Goal: Check status: Check status

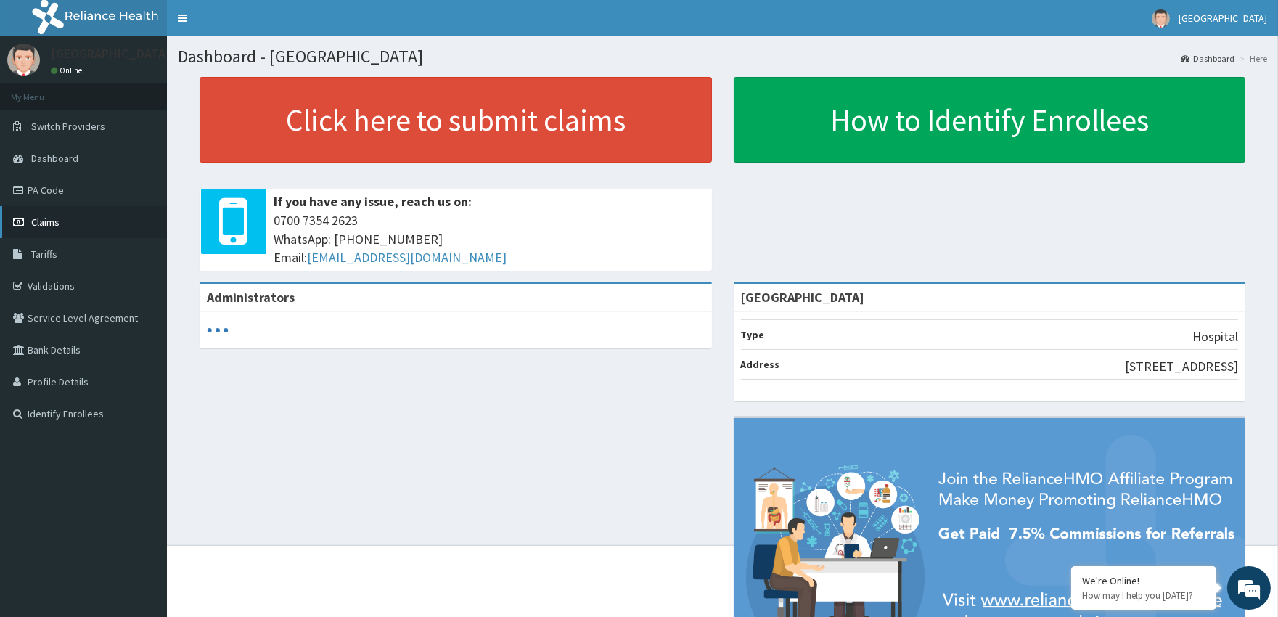
click at [81, 216] on link "Claims" at bounding box center [83, 222] width 167 height 32
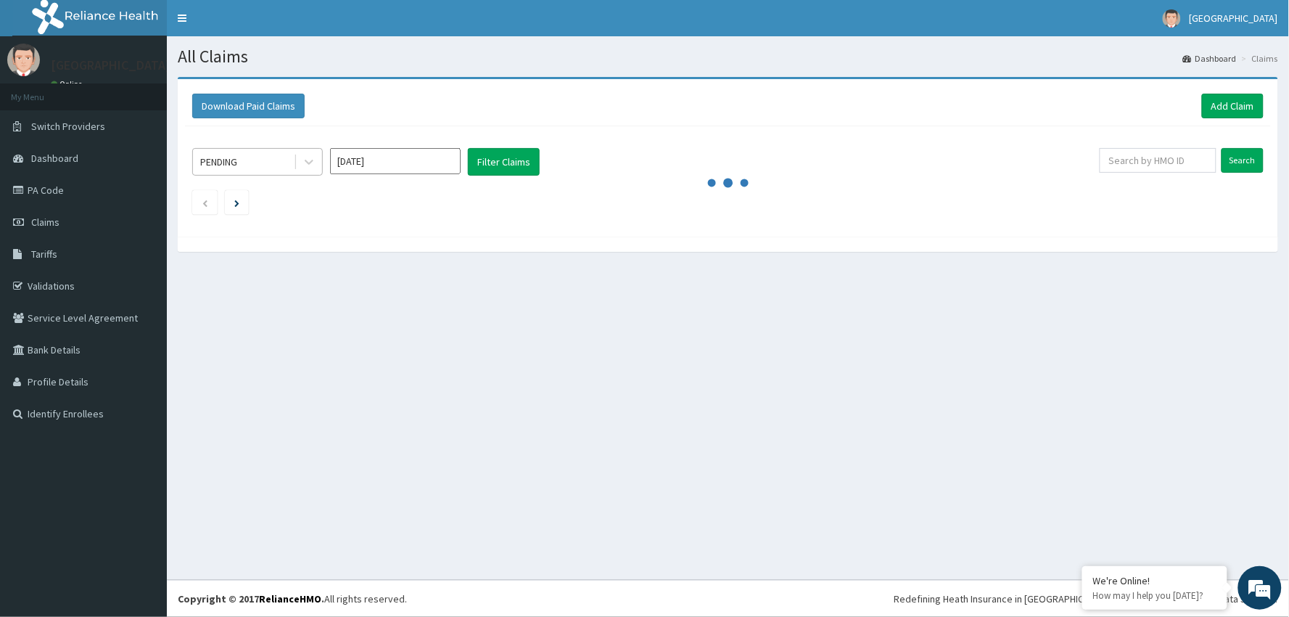
click at [258, 157] on div "PENDING" at bounding box center [243, 161] width 101 height 23
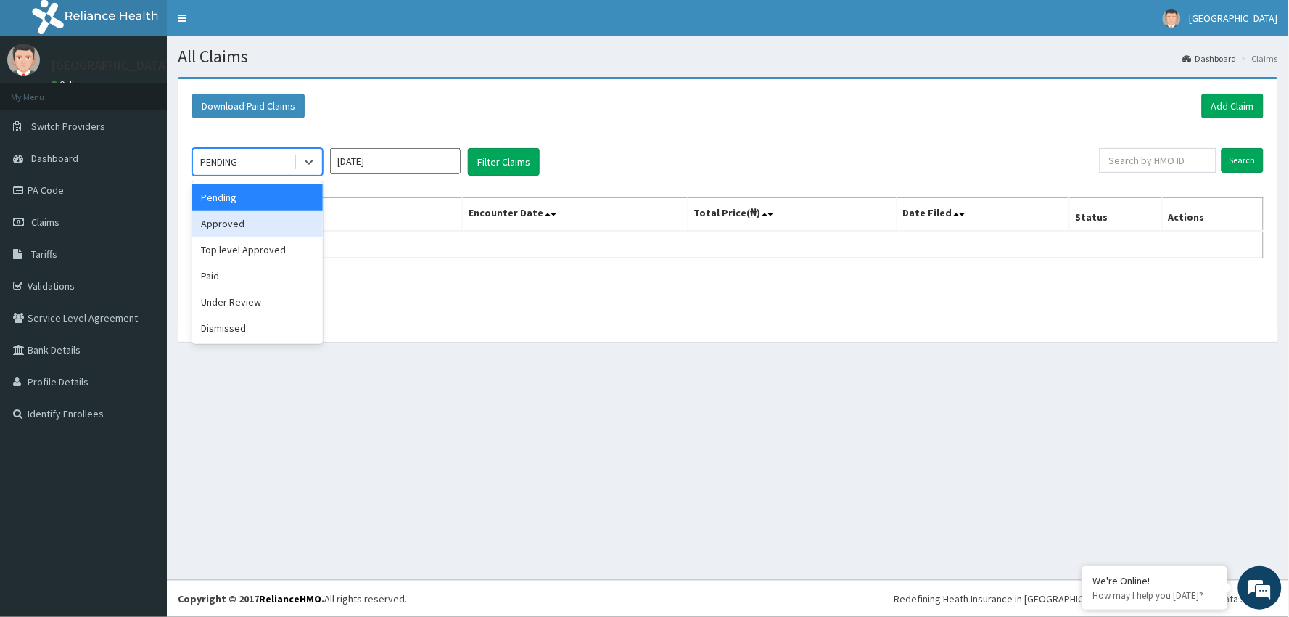
click at [258, 221] on div "Approved" at bounding box center [257, 223] width 131 height 26
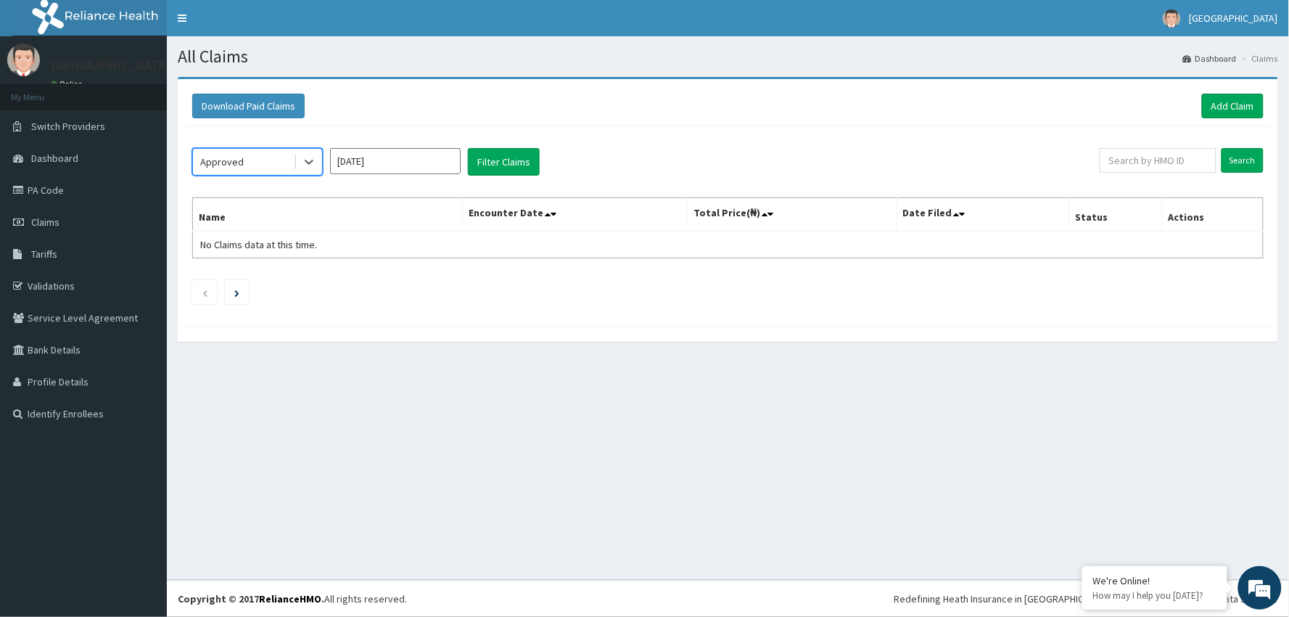
click at [403, 156] on input "[DATE]" at bounding box center [395, 161] width 131 height 26
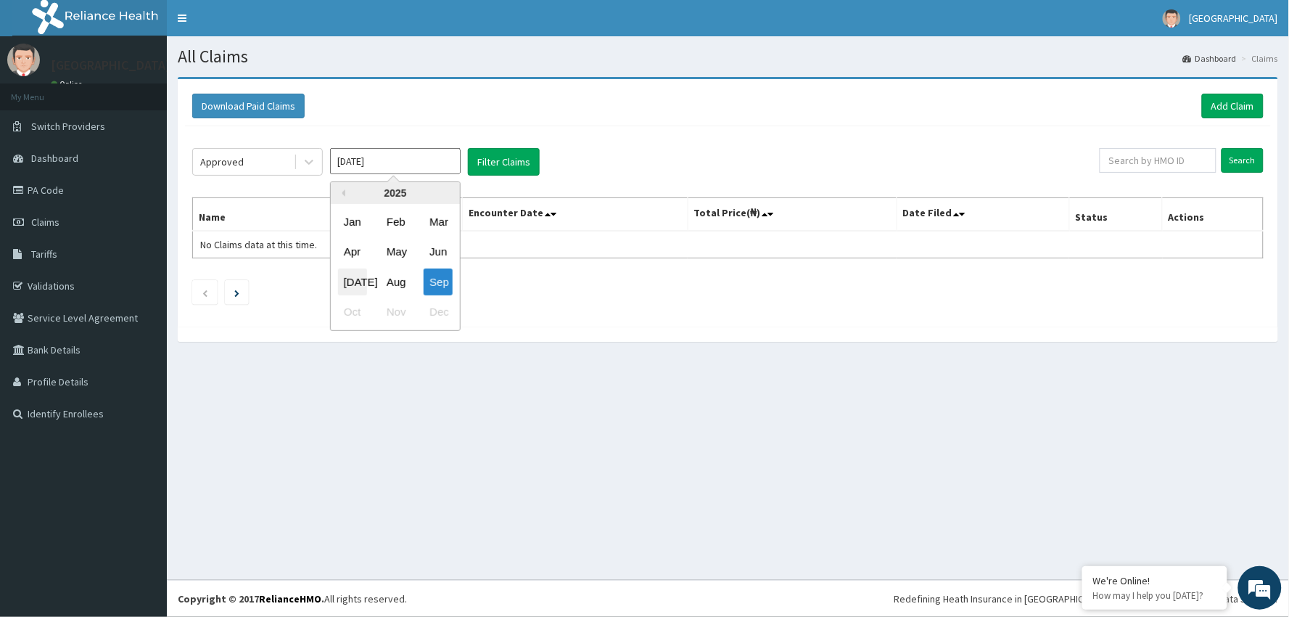
click at [357, 277] on div "[DATE]" at bounding box center [352, 281] width 29 height 27
type input "[DATE]"
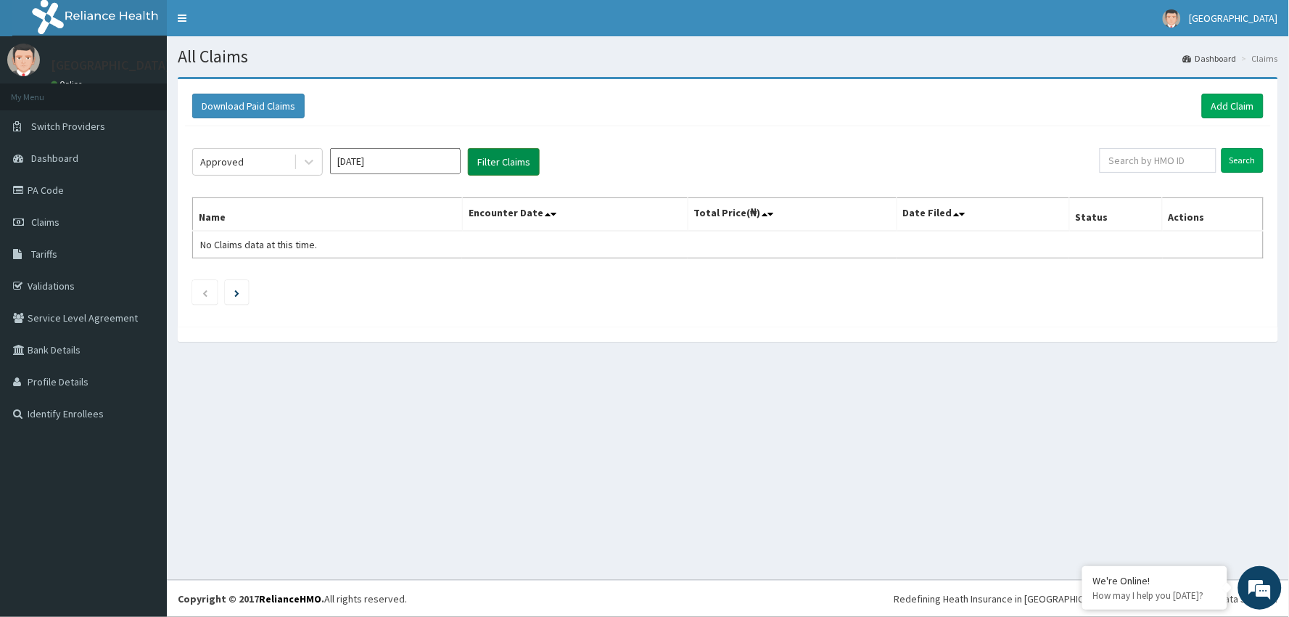
click at [493, 158] on button "Filter Claims" at bounding box center [504, 162] width 72 height 28
click at [492, 160] on button "Filter Claims" at bounding box center [504, 162] width 72 height 28
click at [302, 164] on icon at bounding box center [309, 162] width 15 height 15
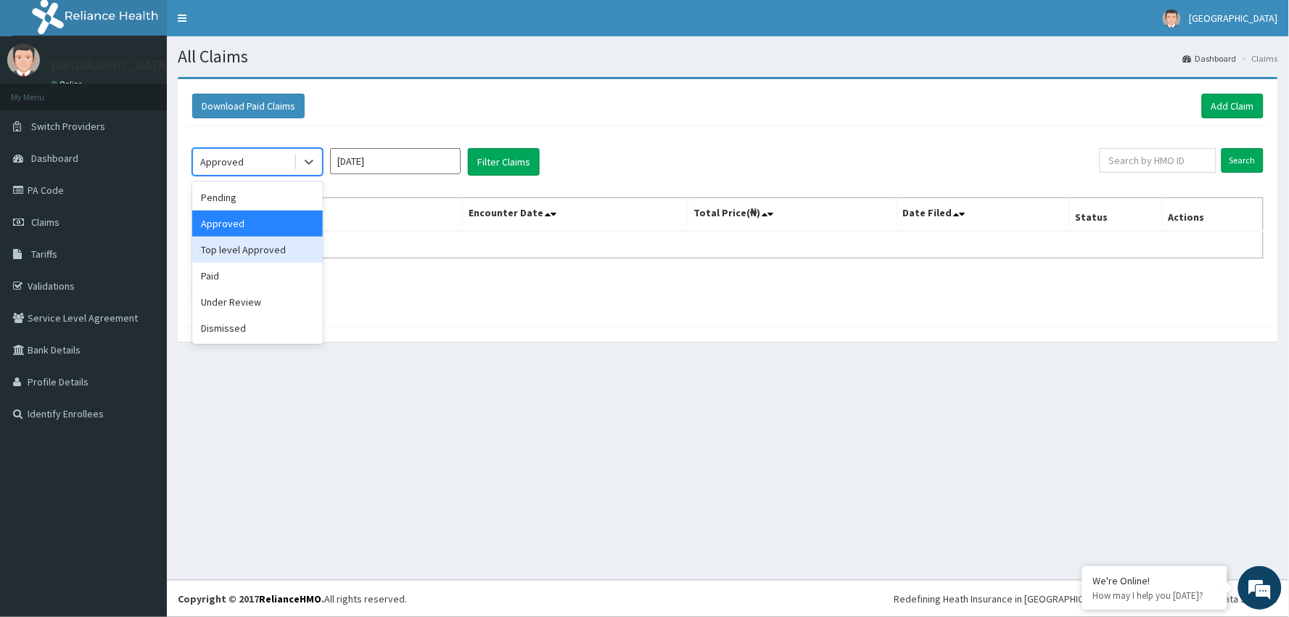
click at [279, 250] on div "Top level Approved" at bounding box center [257, 250] width 131 height 26
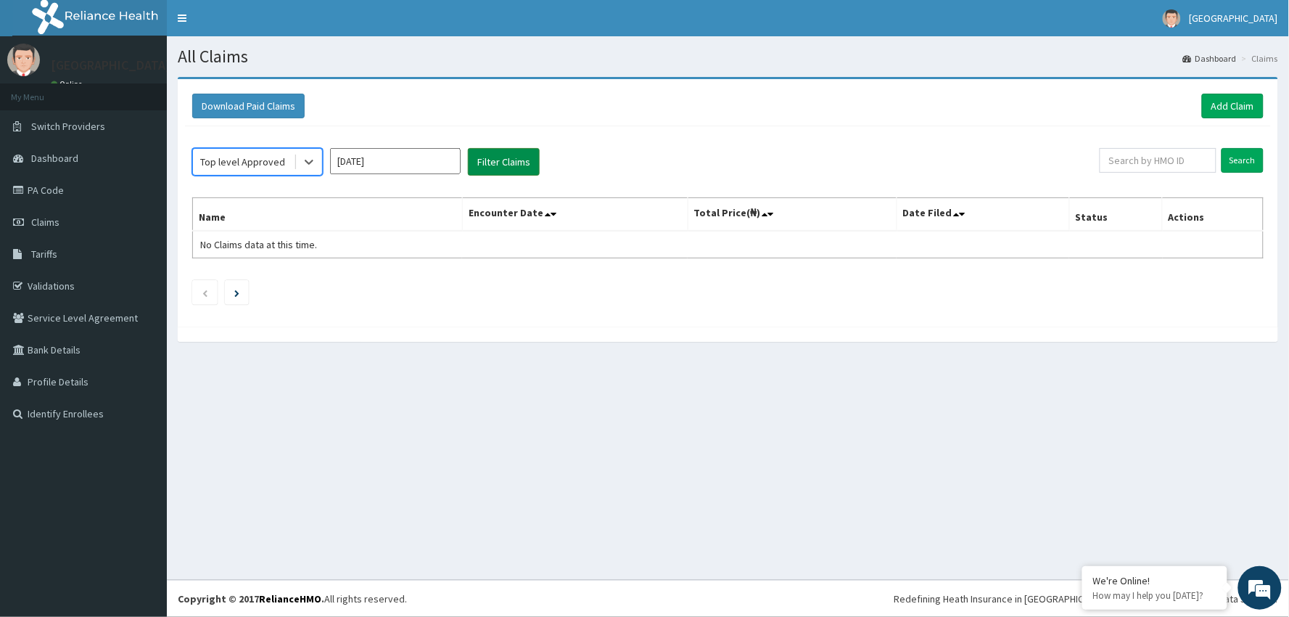
click at [513, 155] on button "Filter Claims" at bounding box center [504, 162] width 72 height 28
click at [318, 162] on div at bounding box center [309, 162] width 26 height 26
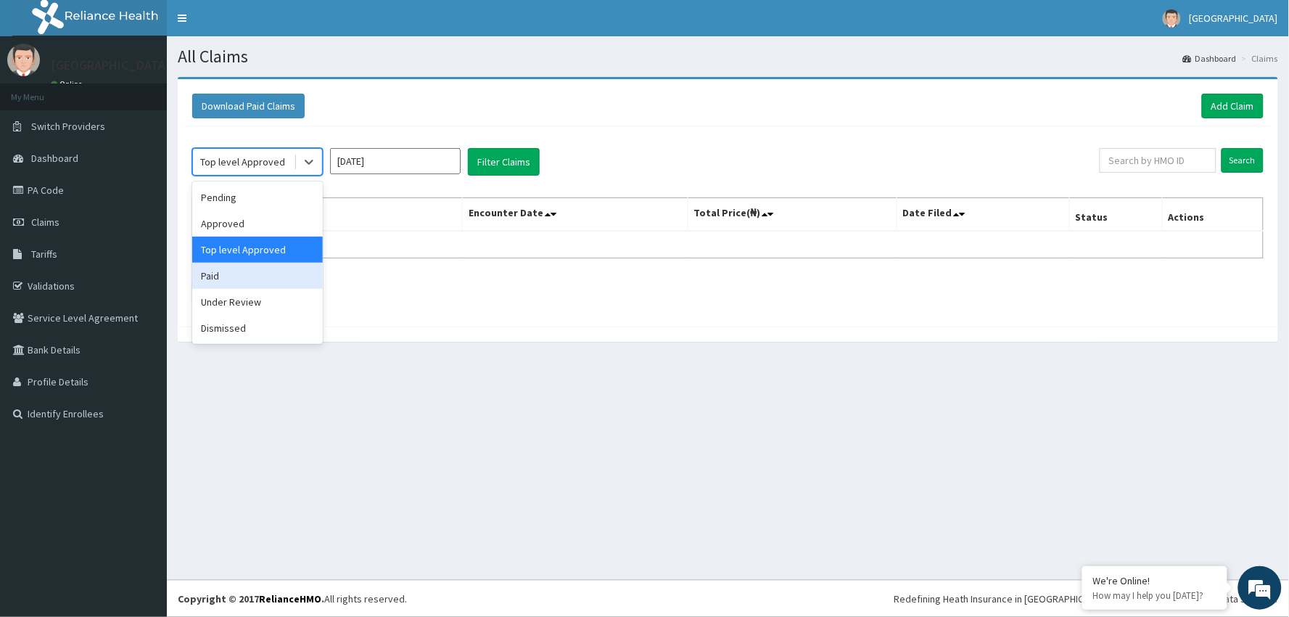
click at [252, 276] on div "Paid" at bounding box center [257, 276] width 131 height 26
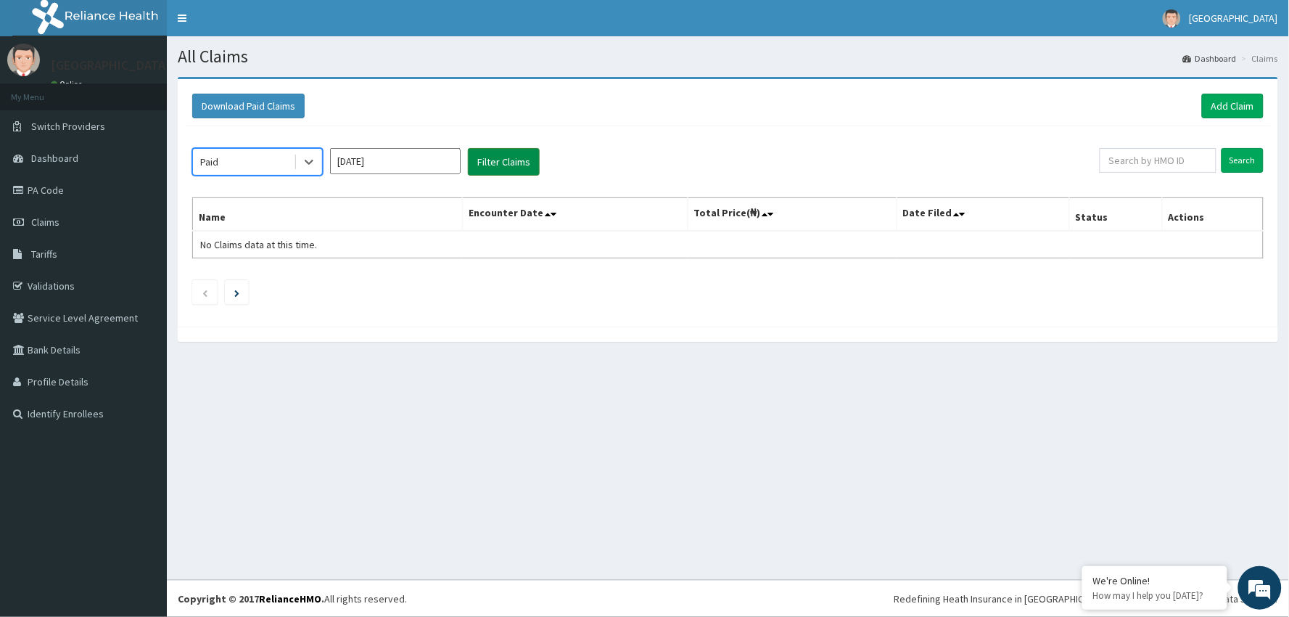
click at [491, 165] on button "Filter Claims" at bounding box center [504, 162] width 72 height 28
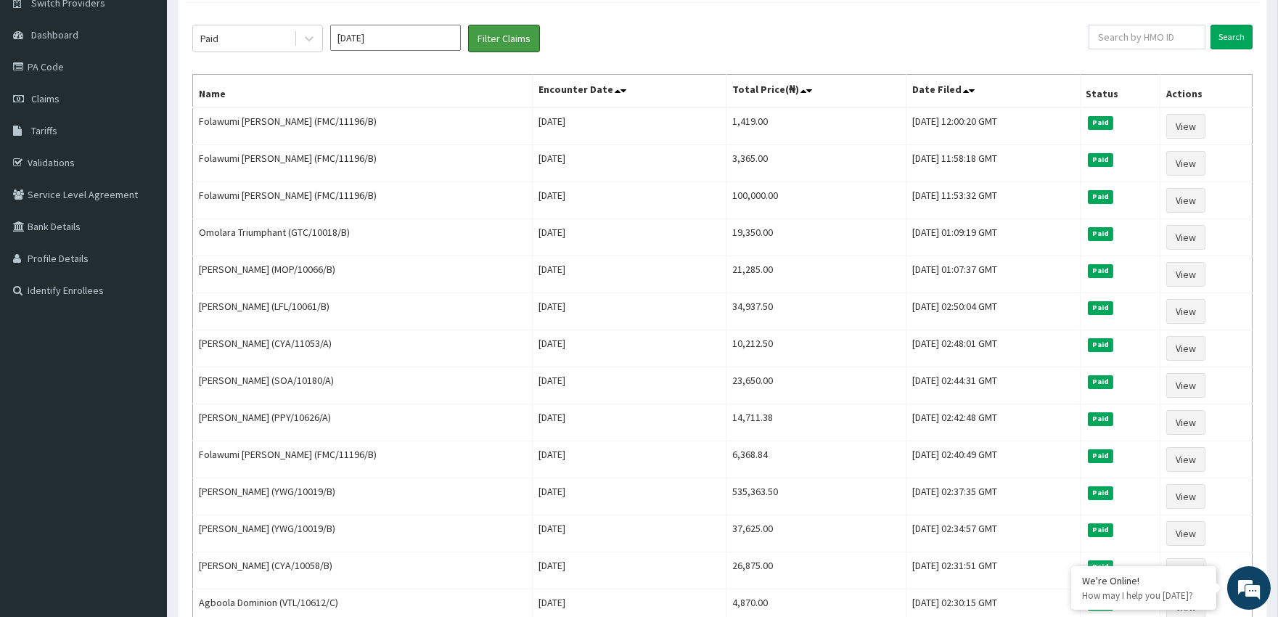
scroll to position [120, 0]
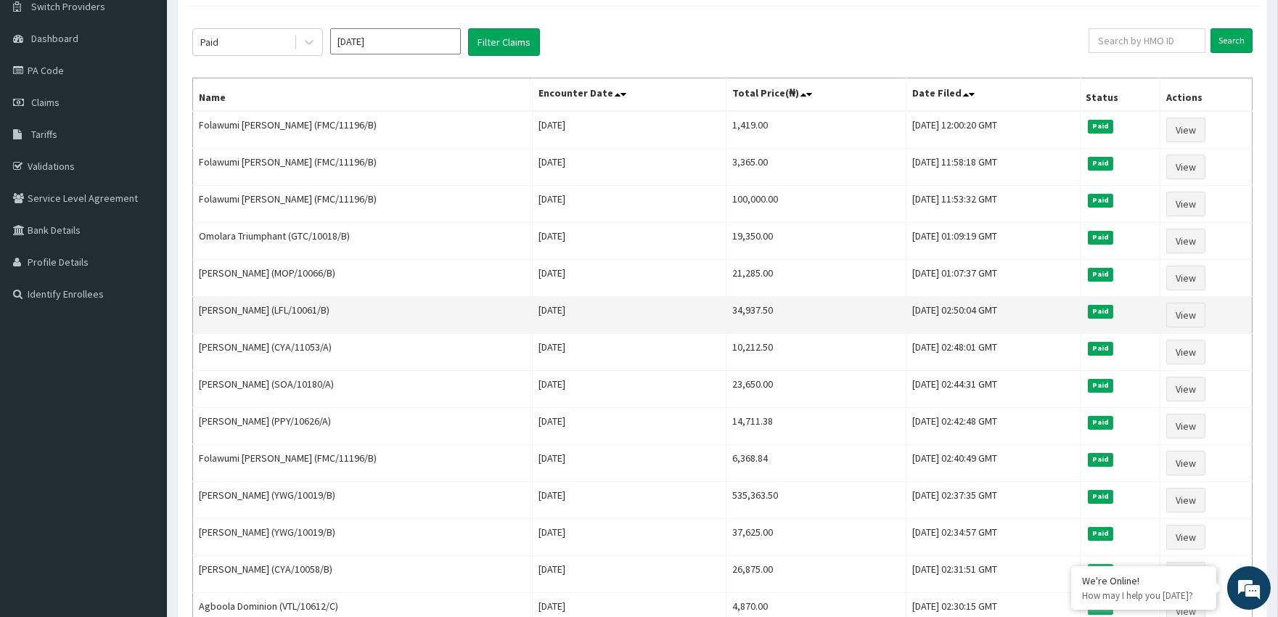
drag, startPoint x: 200, startPoint y: 121, endPoint x: 422, endPoint y: 305, distance: 288.6
click at [422, 305] on tbody "Folawumi [PERSON_NAME] (FMC/11196/B) [DATE] 1,419.00 [DATE] 12:00:20 GMT Paid V…" at bounding box center [722, 537] width 1059 height 852
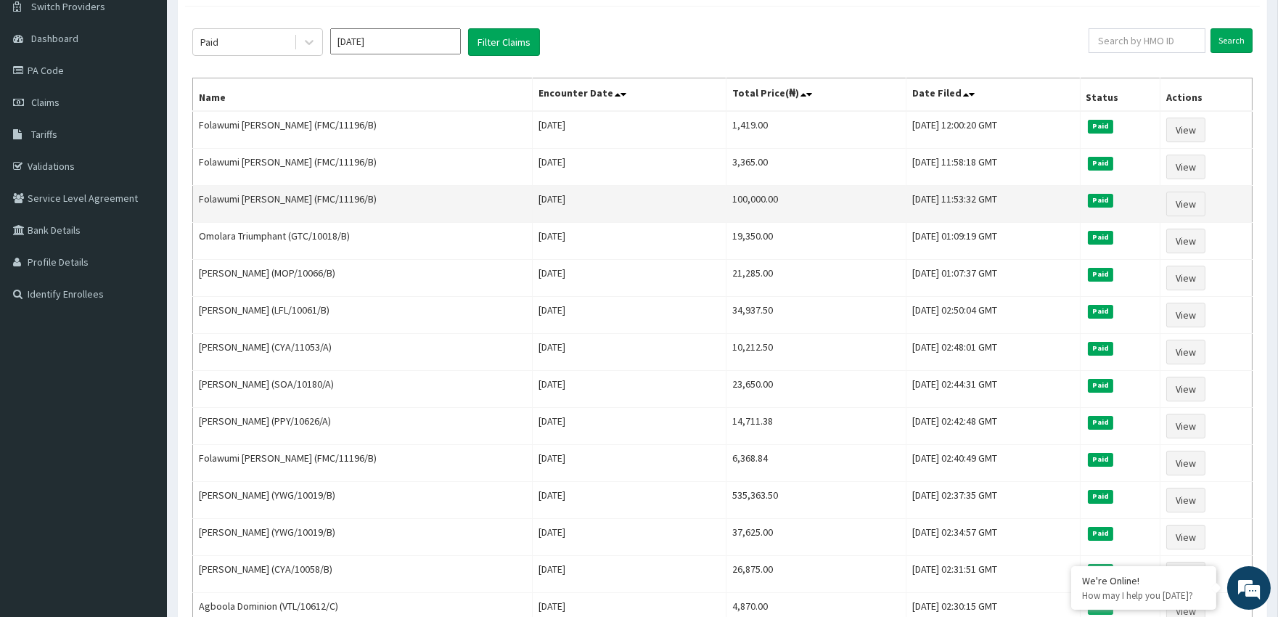
click at [291, 196] on td "Folawumi [PERSON_NAME] (FMC/11196/B)" at bounding box center [363, 204] width 340 height 37
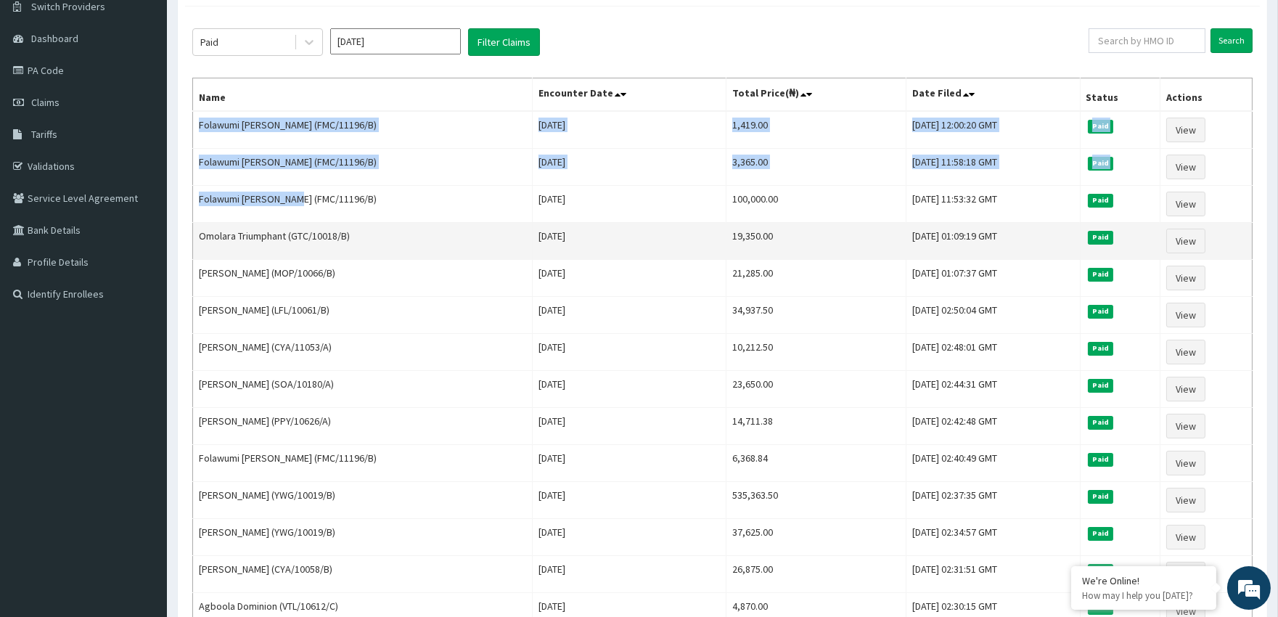
drag, startPoint x: 197, startPoint y: 120, endPoint x: 334, endPoint y: 226, distance: 173.7
click at [334, 226] on tbody "Folawumi [PERSON_NAME] (FMC/11196/B) [DATE] 1,419.00 [DATE] 12:00:20 GMT Paid V…" at bounding box center [722, 537] width 1059 height 852
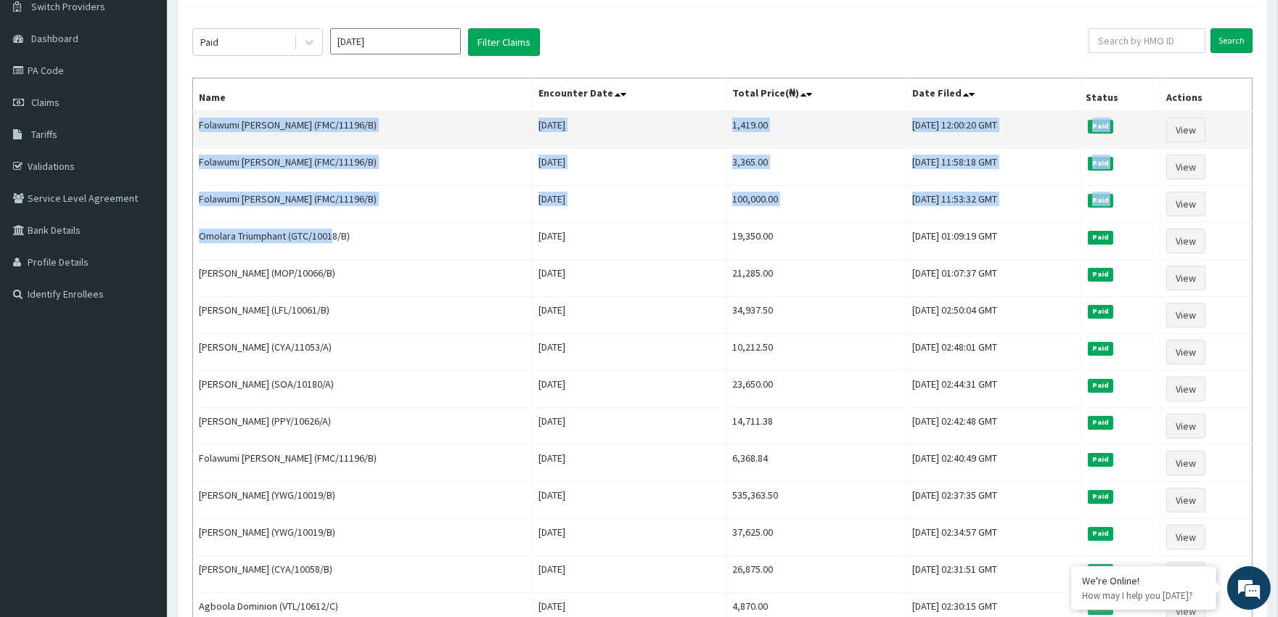
click at [194, 118] on td "Folawumi [PERSON_NAME] (FMC/11196/B)" at bounding box center [363, 130] width 340 height 38
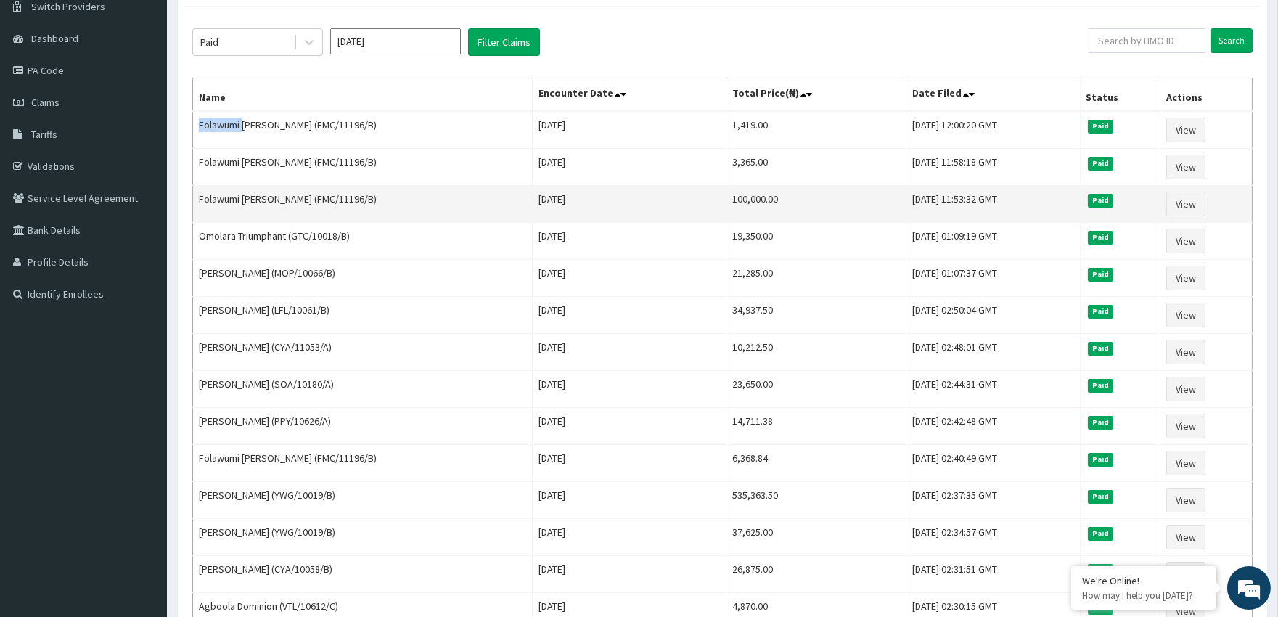
click at [226, 191] on td "Folawumi [PERSON_NAME] (FMC/11196/B)" at bounding box center [363, 204] width 340 height 37
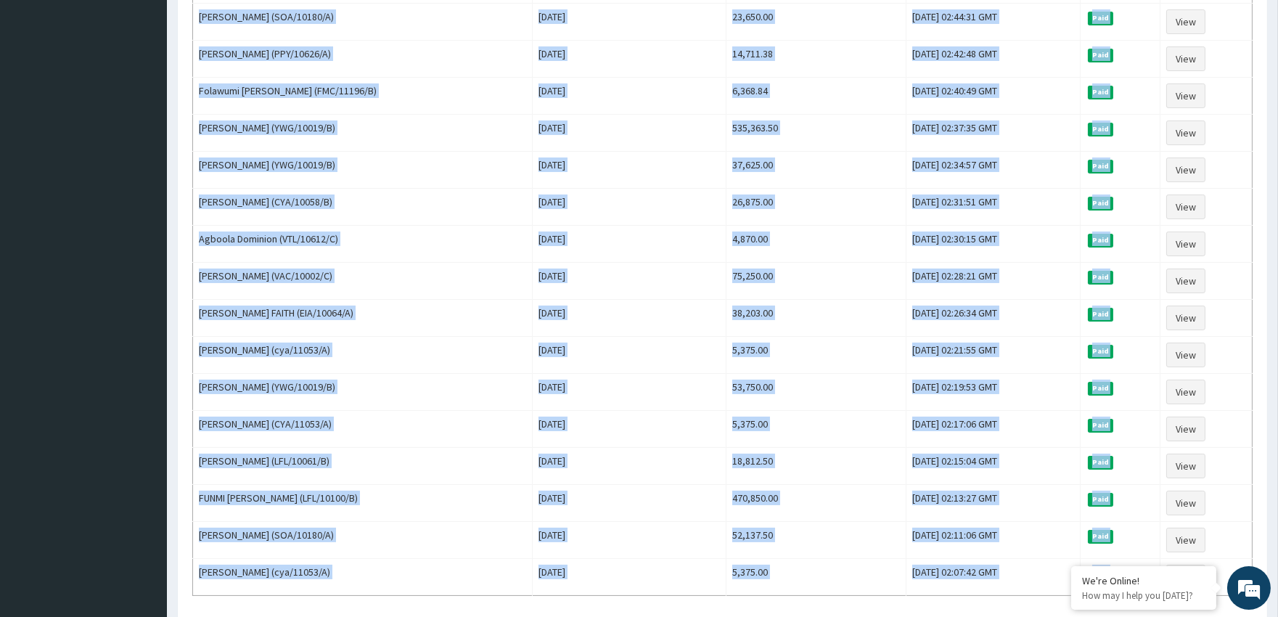
scroll to position [615, 0]
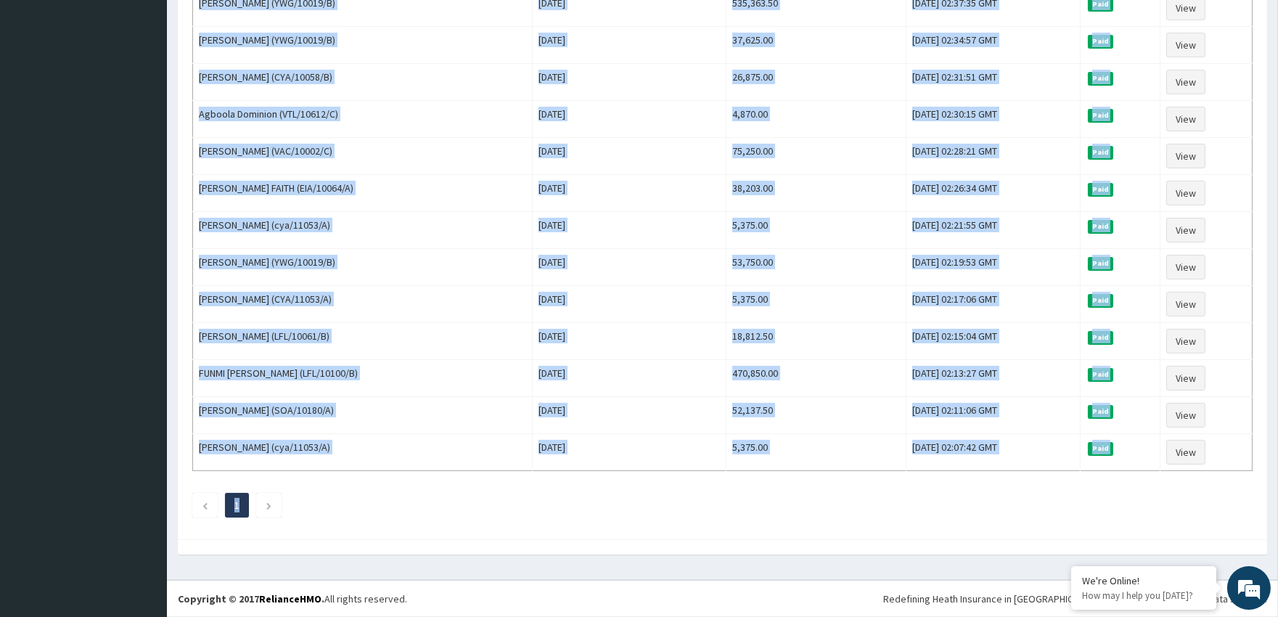
drag, startPoint x: 194, startPoint y: 120, endPoint x: 861, endPoint y: 654, distance: 854.3
click at [861, 616] on html "R EL Toggle navigation [GEOGRAPHIC_DATA] [GEOGRAPHIC_DATA] - [EMAIL_ADDRESS][DO…" at bounding box center [639, 2] width 1278 height 1228
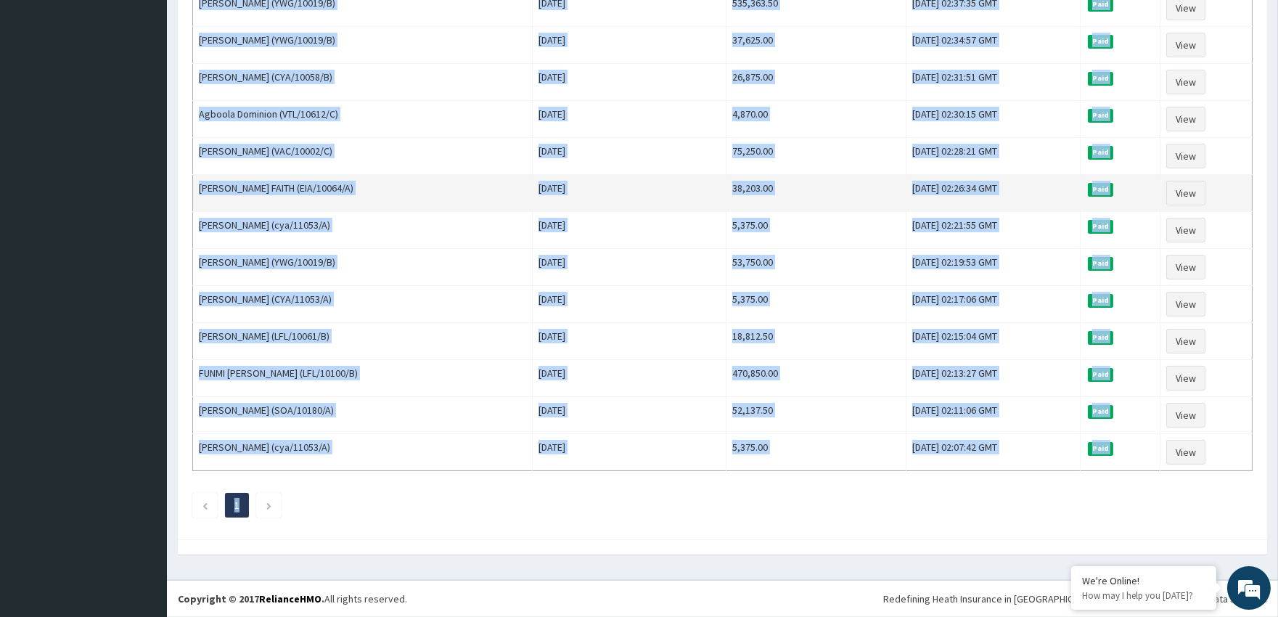
click at [821, 203] on td "38,203.00" at bounding box center [816, 193] width 180 height 37
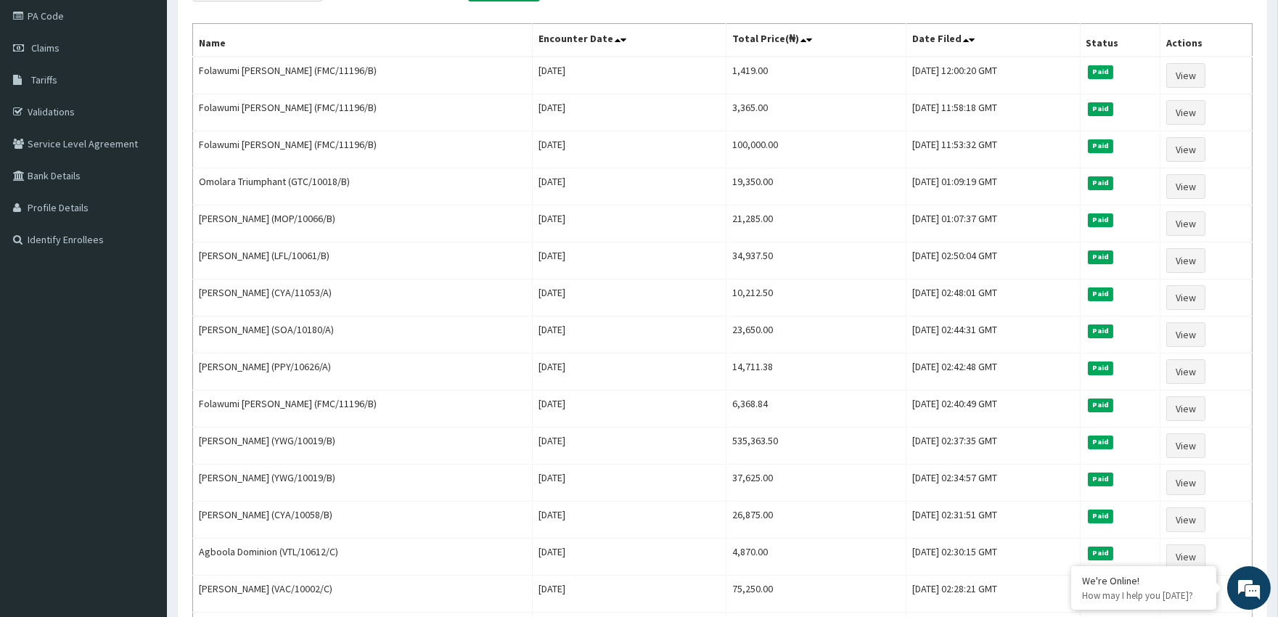
scroll to position [169, 0]
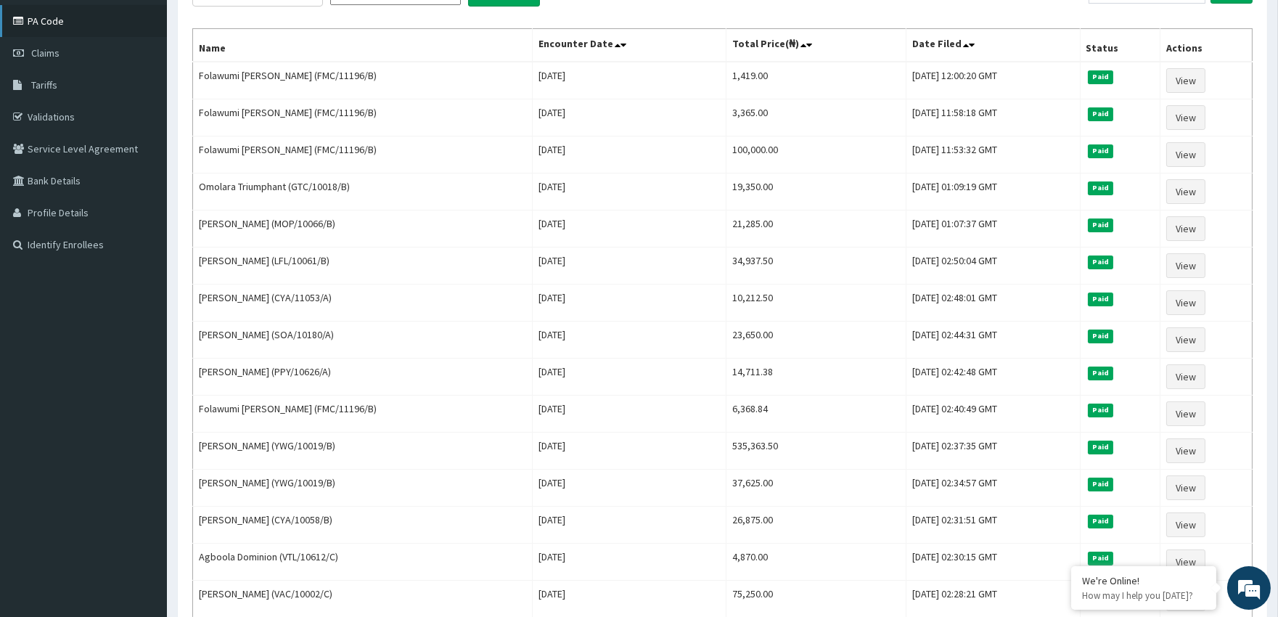
click at [64, 6] on link "PA Code" at bounding box center [83, 21] width 167 height 32
